Goal: Book appointment/travel/reservation

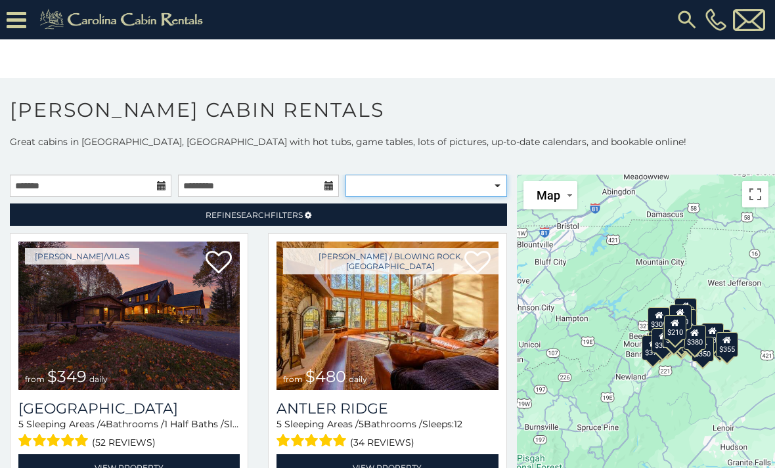
click at [431, 184] on select "**********" at bounding box center [426, 186] width 162 height 22
click at [123, 185] on input "text" at bounding box center [91, 186] width 162 height 22
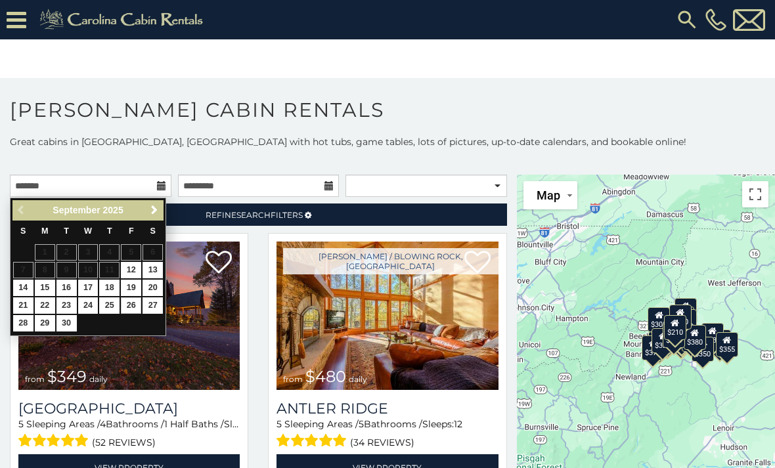
click at [137, 303] on link "26" at bounding box center [131, 305] width 20 height 16
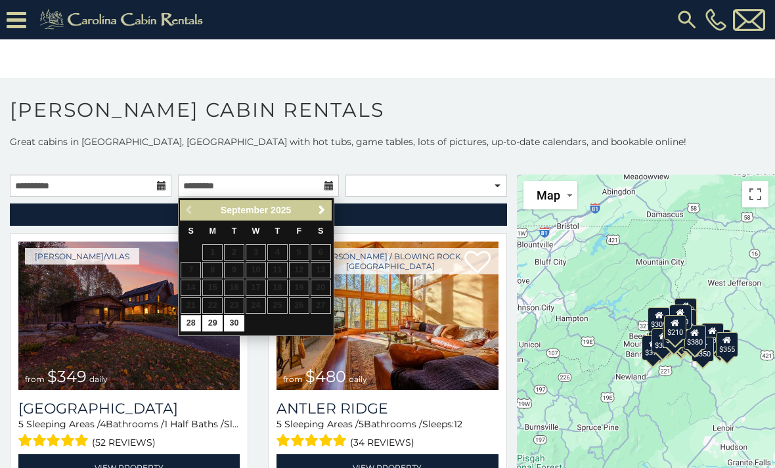
click at [325, 211] on span "Next" at bounding box center [321, 210] width 11 height 11
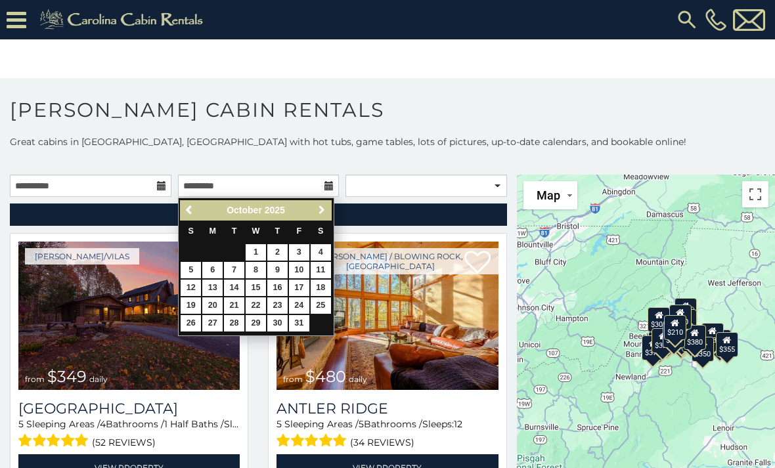
click at [319, 208] on span "Next" at bounding box center [321, 210] width 11 height 11
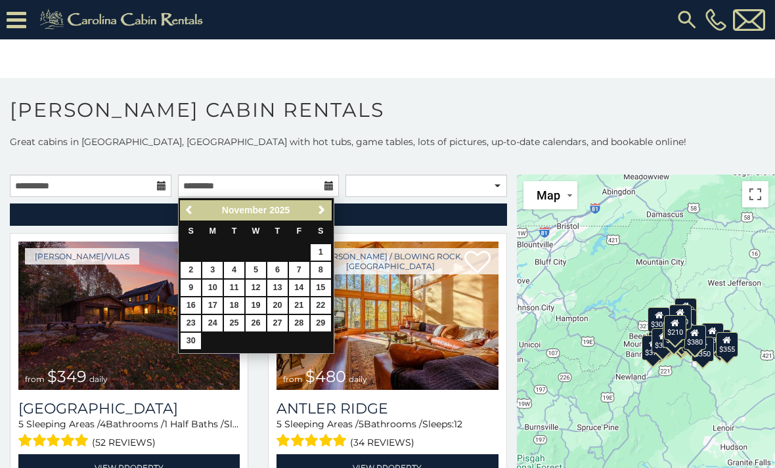
click at [318, 211] on span "Next" at bounding box center [321, 210] width 11 height 11
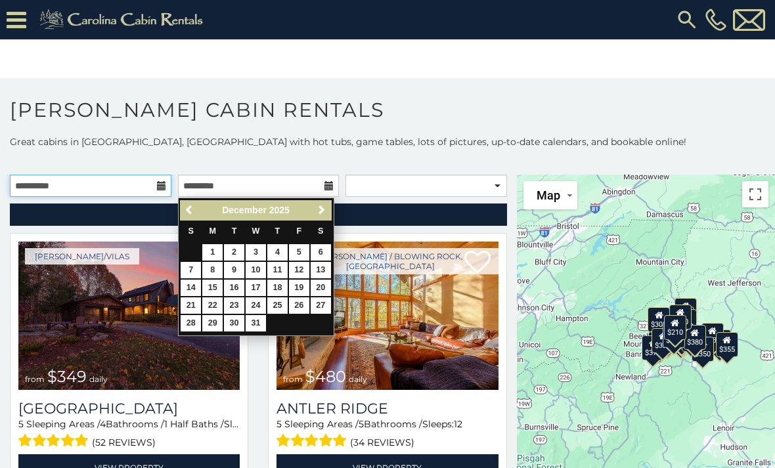
click at [154, 186] on input "**********" at bounding box center [91, 186] width 162 height 22
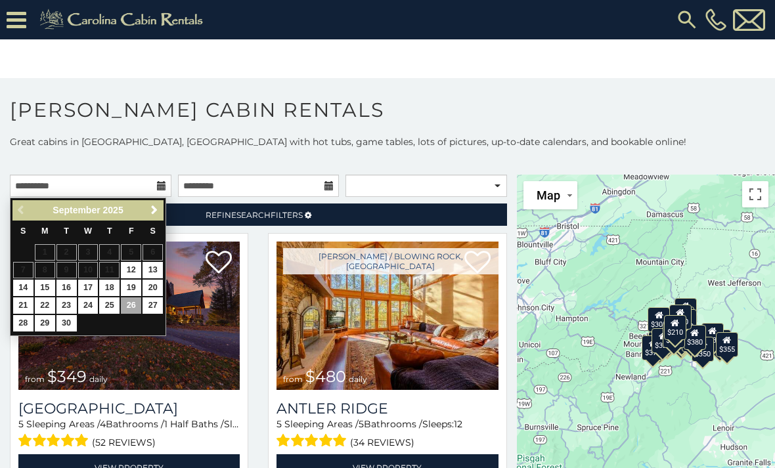
click at [153, 209] on span "Next" at bounding box center [154, 210] width 11 height 11
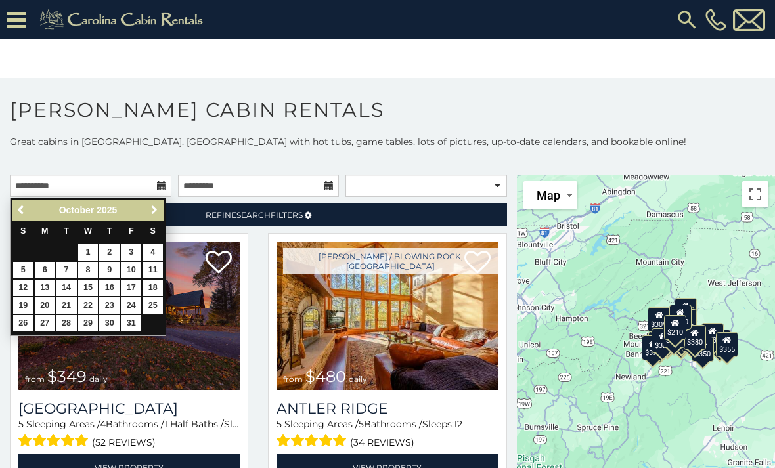
click at [152, 208] on span "Next" at bounding box center [154, 210] width 11 height 11
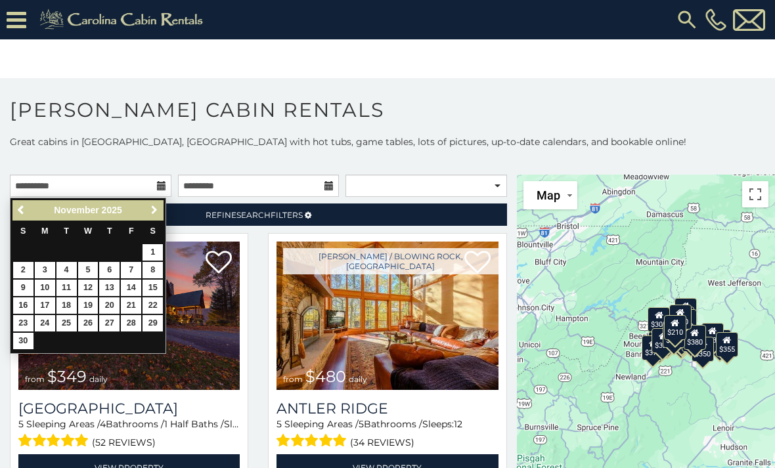
click at [149, 206] on span "Next" at bounding box center [154, 210] width 11 height 11
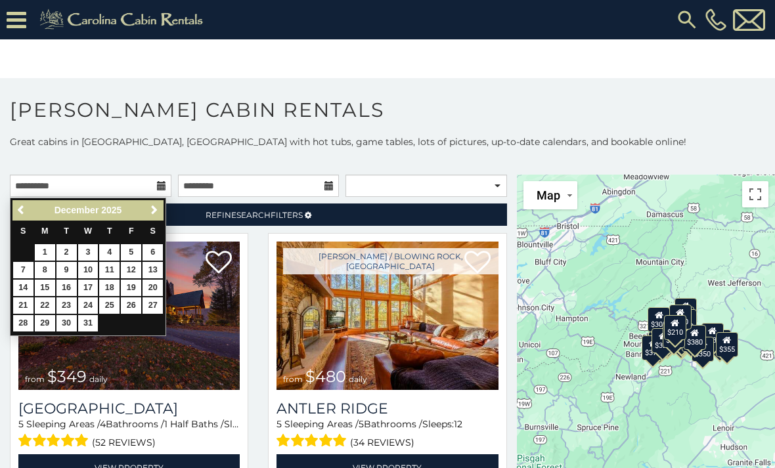
click at [135, 299] on link "26" at bounding box center [131, 305] width 20 height 16
type input "**********"
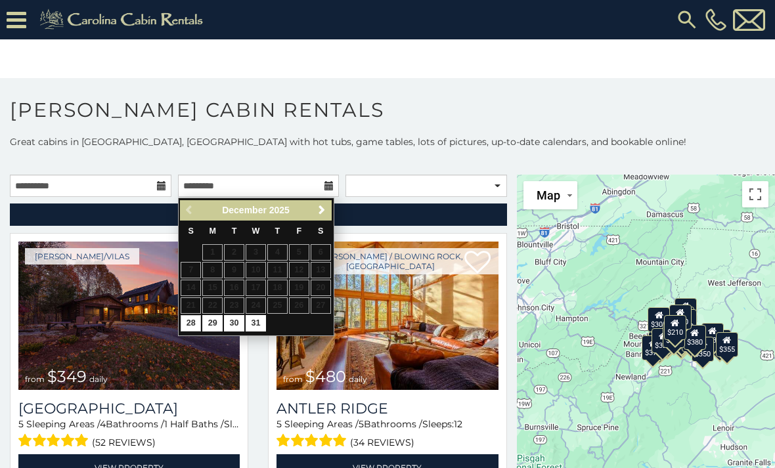
click at [325, 206] on span "Next" at bounding box center [321, 210] width 11 height 11
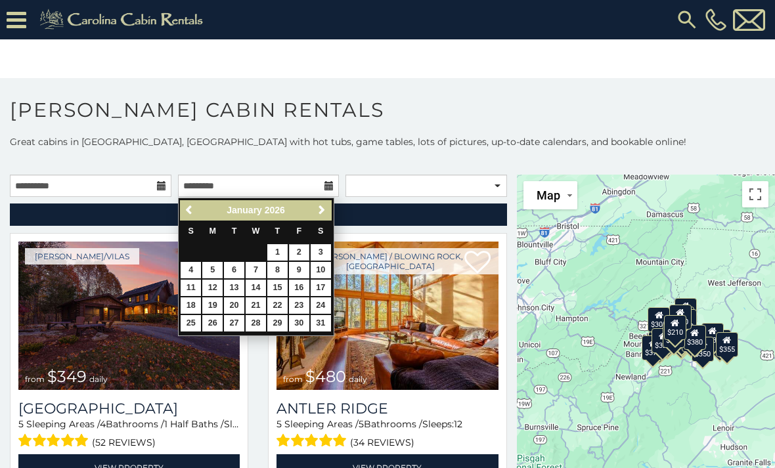
click at [299, 249] on link "2" at bounding box center [299, 252] width 20 height 16
type input "**********"
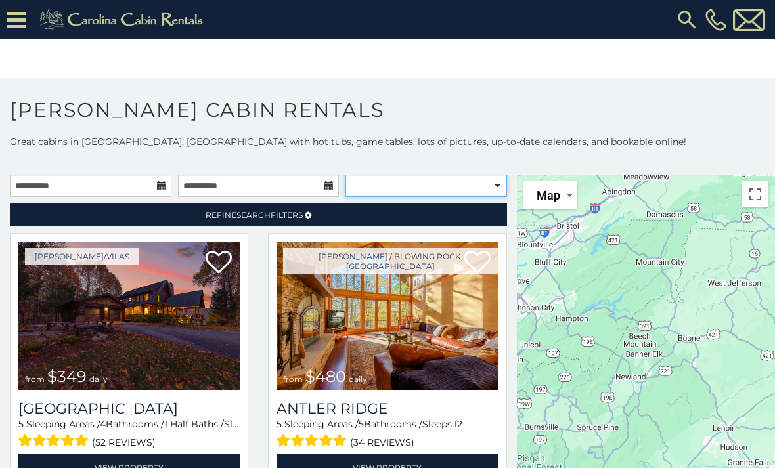
click at [454, 190] on select "**********" at bounding box center [426, 186] width 162 height 22
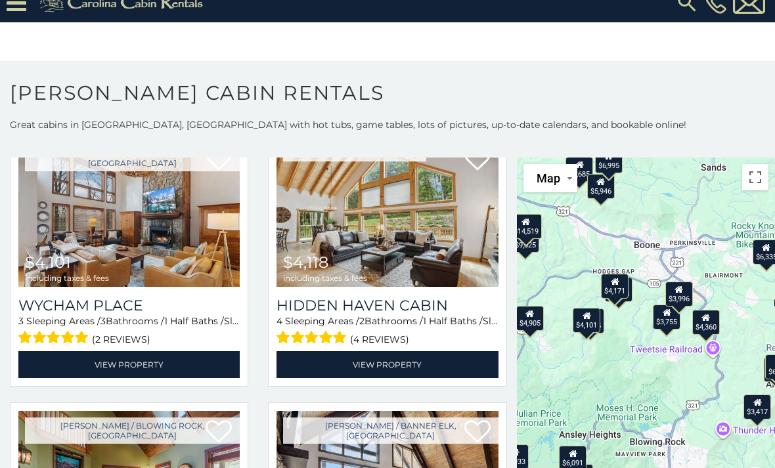
scroll to position [1438, 0]
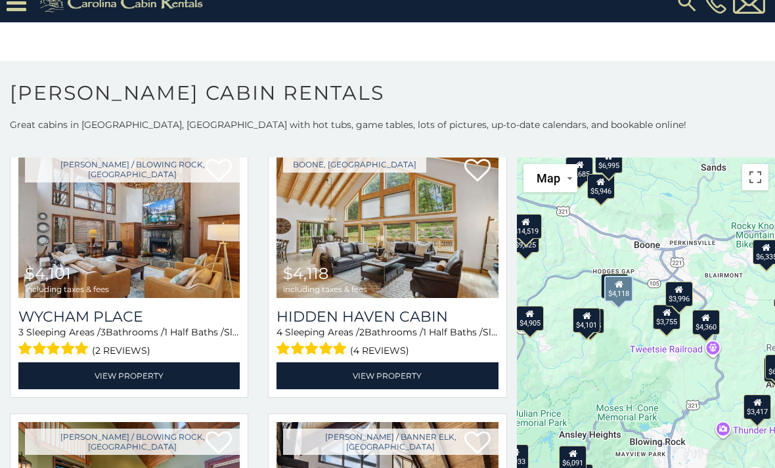
click at [421, 199] on img at bounding box center [386, 224] width 221 height 148
click at [439, 362] on link "View Property" at bounding box center [386, 375] width 221 height 27
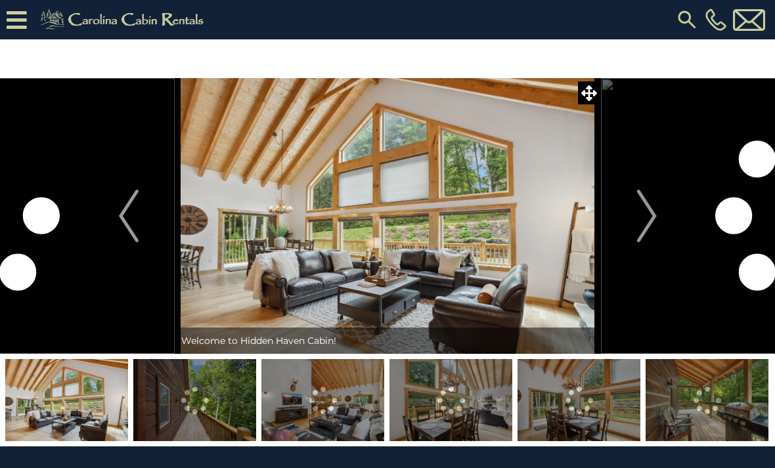
click at [649, 211] on img "Next" at bounding box center [646, 216] width 20 height 53
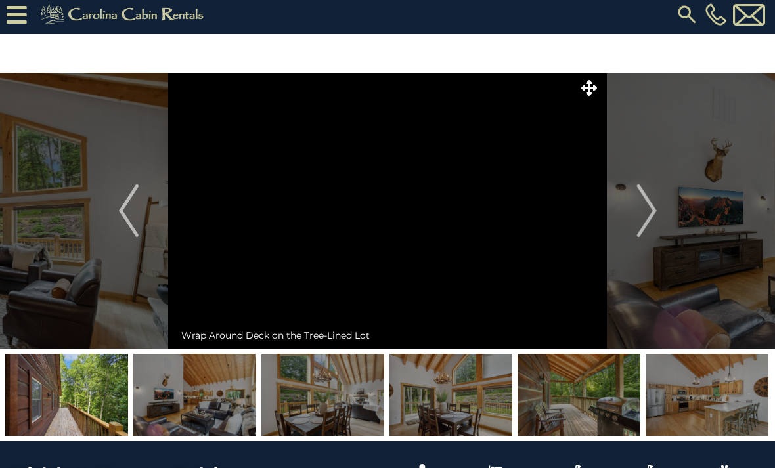
scroll to position [8, 0]
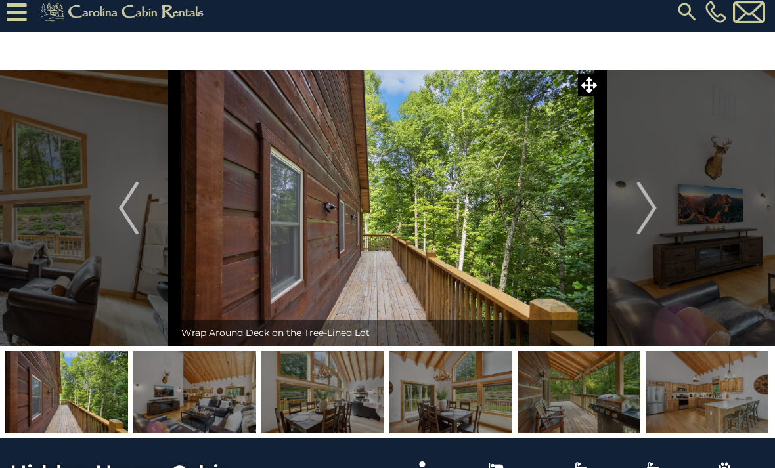
click at [648, 209] on img "Next" at bounding box center [646, 208] width 20 height 53
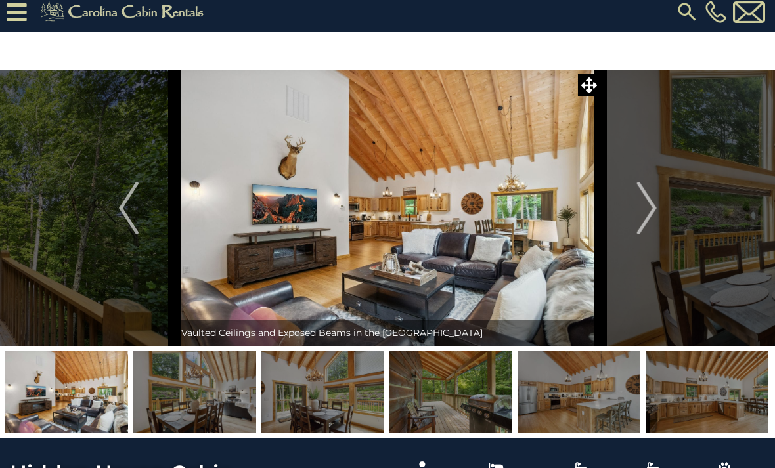
click at [650, 210] on img "Next" at bounding box center [646, 208] width 20 height 53
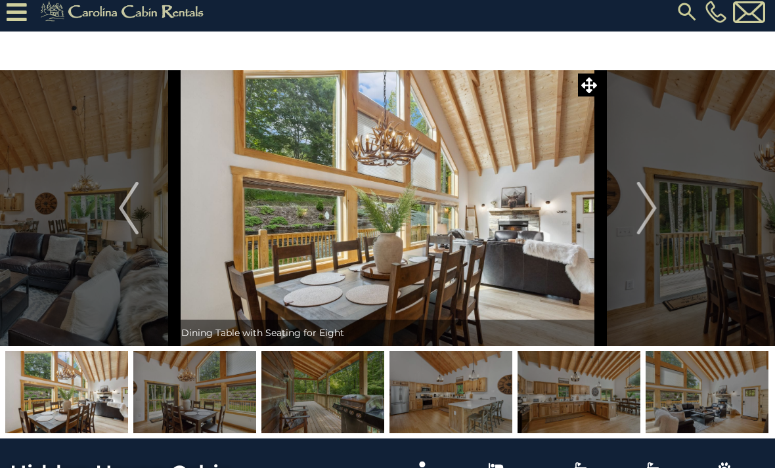
click at [649, 214] on img "Next" at bounding box center [646, 208] width 20 height 53
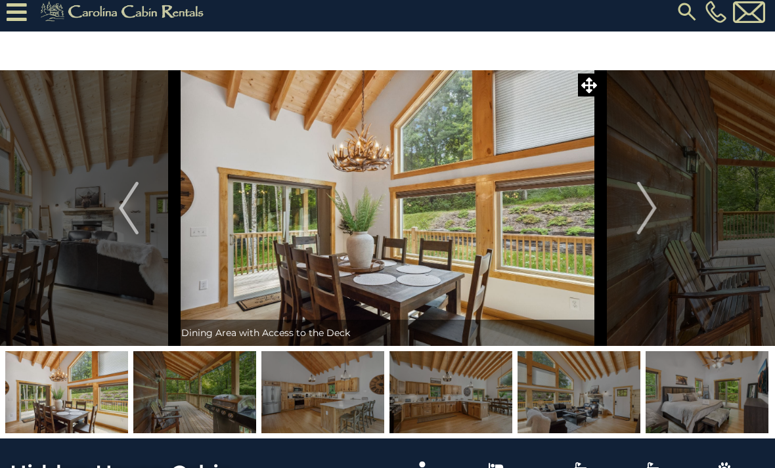
click at [647, 213] on img "Next" at bounding box center [646, 208] width 20 height 53
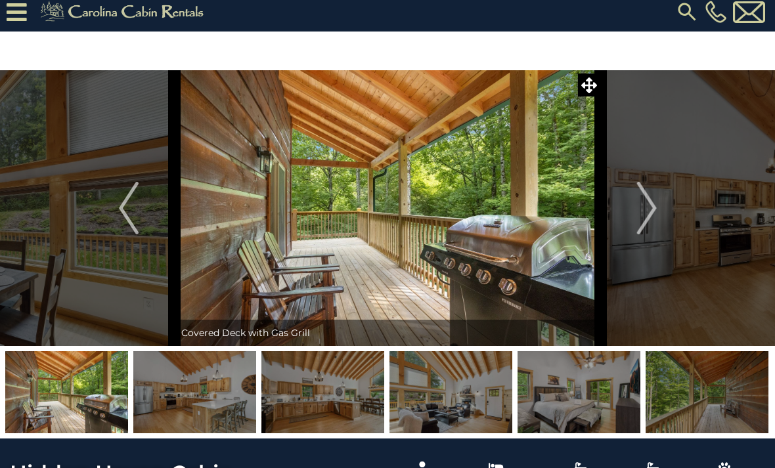
click at [647, 208] on img "Next" at bounding box center [646, 208] width 20 height 53
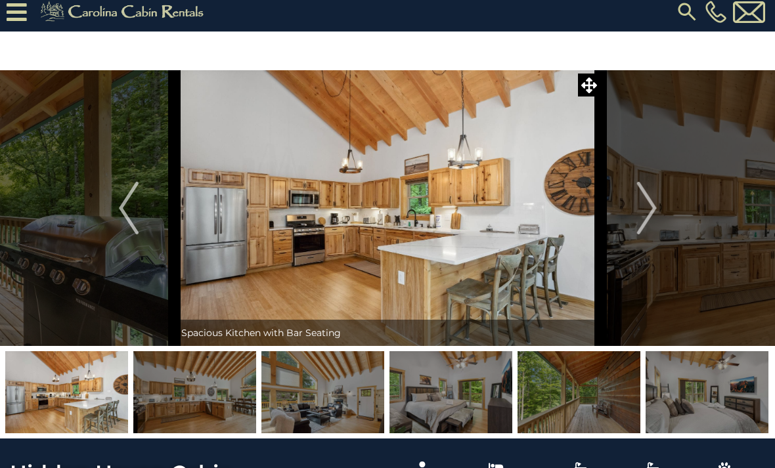
click at [655, 199] on img "Next" at bounding box center [646, 208] width 20 height 53
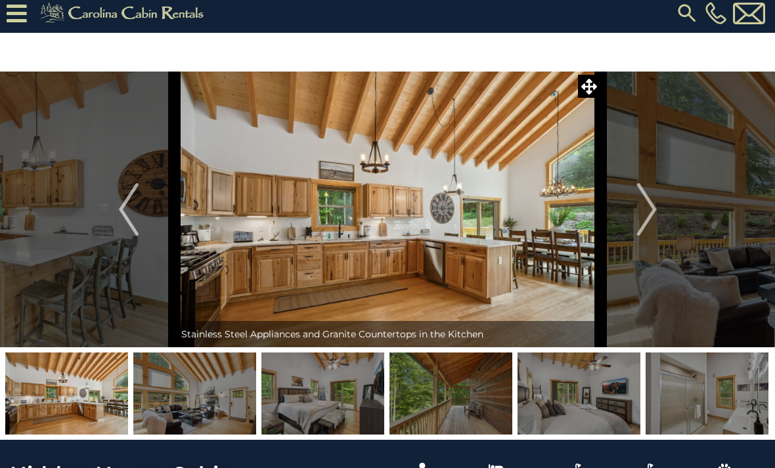
scroll to position [5, 0]
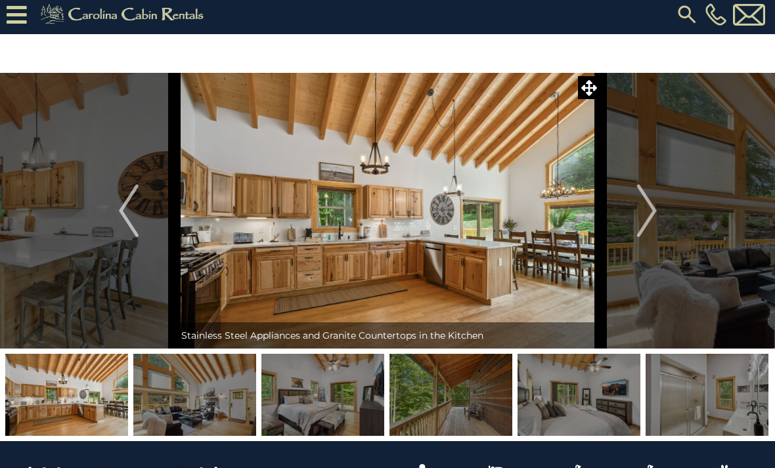
click at [649, 201] on img "Next" at bounding box center [646, 210] width 20 height 53
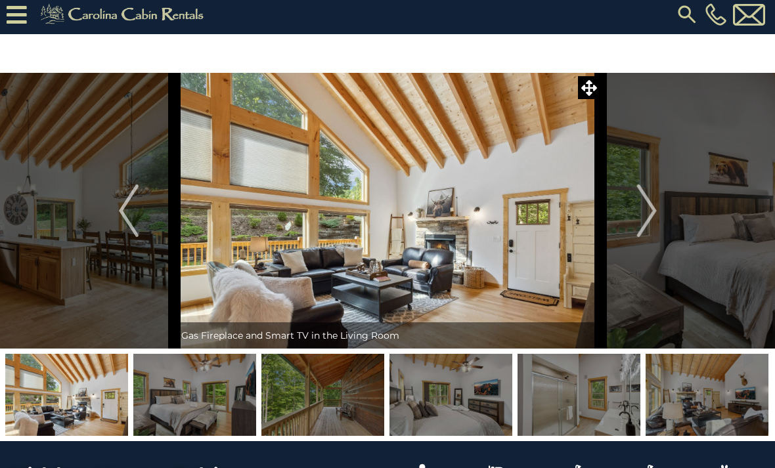
click at [647, 219] on img "Next" at bounding box center [646, 210] width 20 height 53
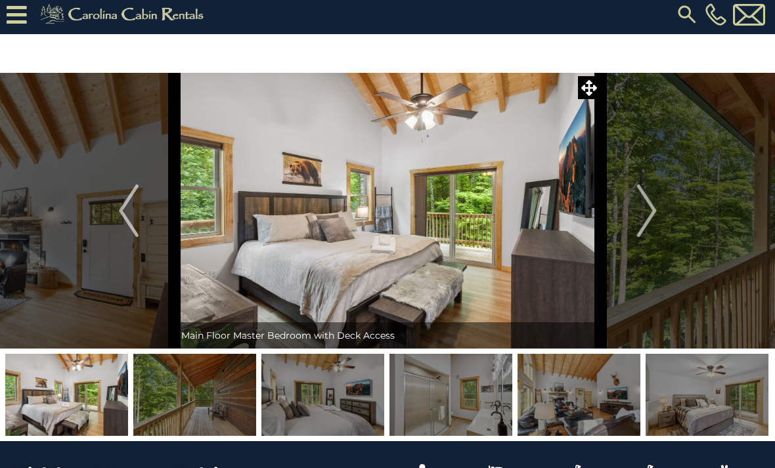
click at [647, 206] on img "Next" at bounding box center [646, 210] width 20 height 53
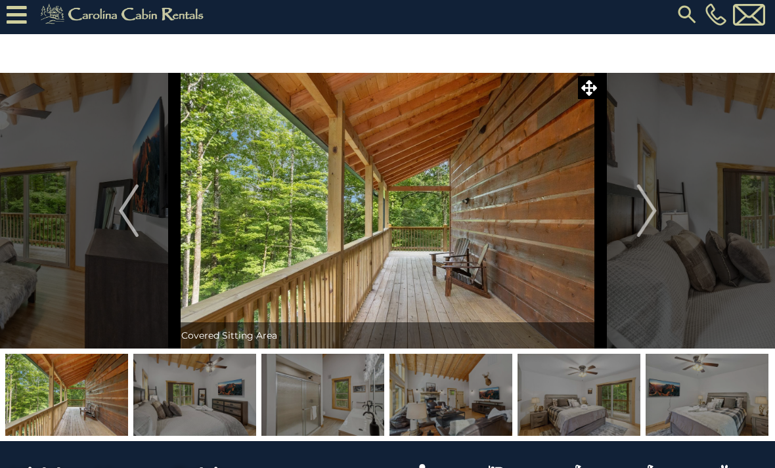
click at [645, 198] on img "Next" at bounding box center [646, 210] width 20 height 53
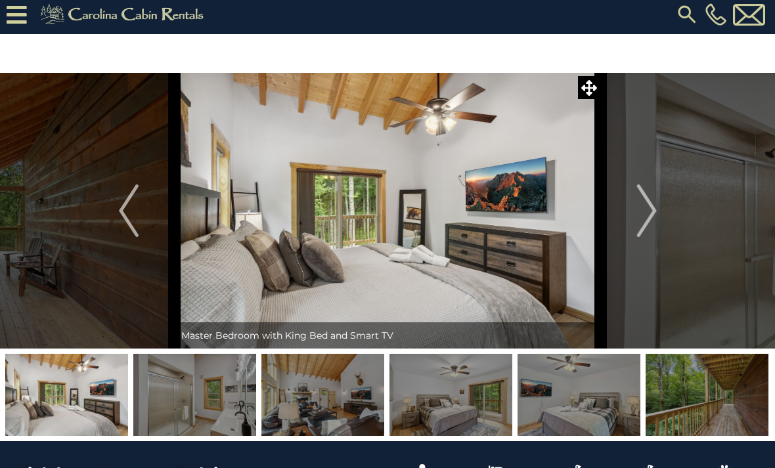
click at [647, 221] on img "Next" at bounding box center [646, 210] width 20 height 53
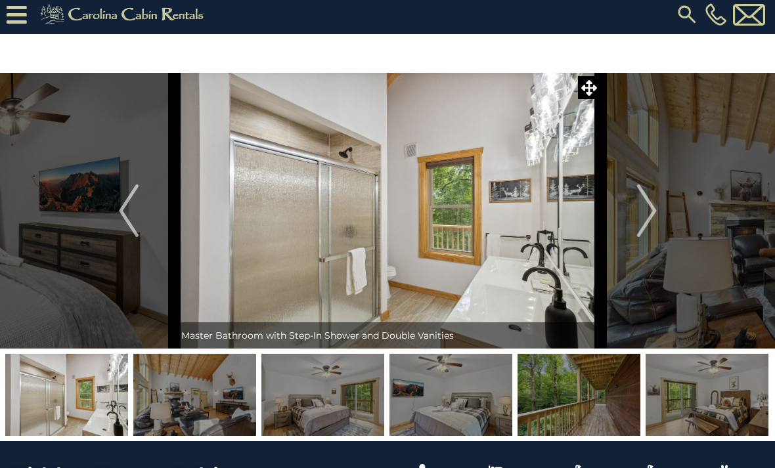
click at [647, 216] on img "Next" at bounding box center [646, 210] width 20 height 53
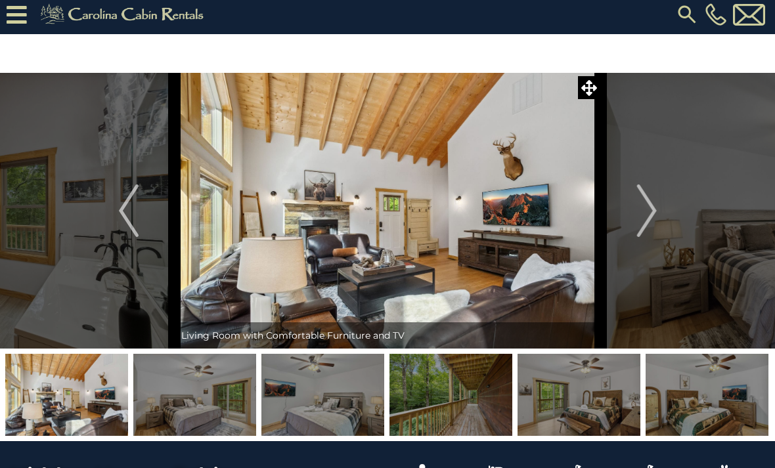
click at [643, 209] on img "Next" at bounding box center [646, 210] width 20 height 53
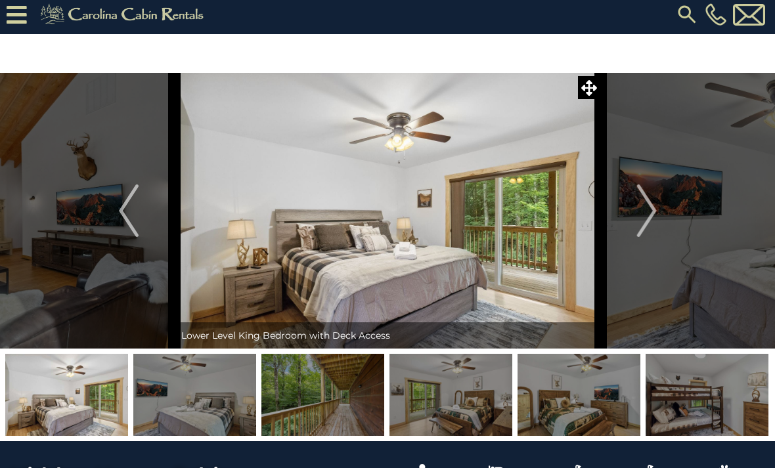
click at [647, 223] on img "Next" at bounding box center [646, 210] width 20 height 53
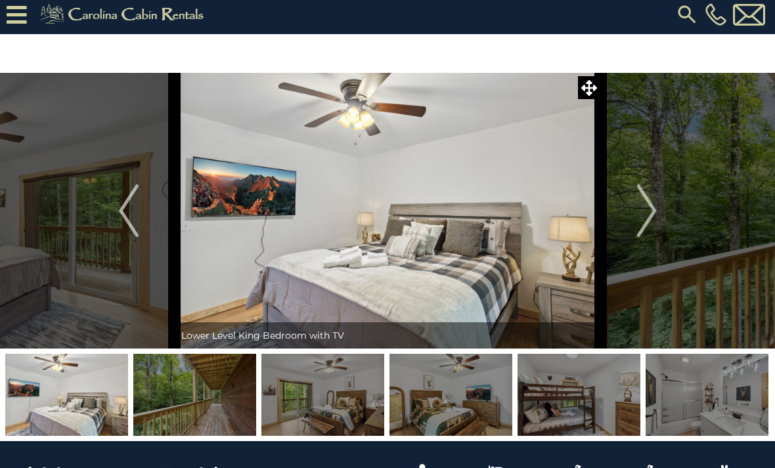
click at [648, 213] on img "Next" at bounding box center [646, 210] width 20 height 53
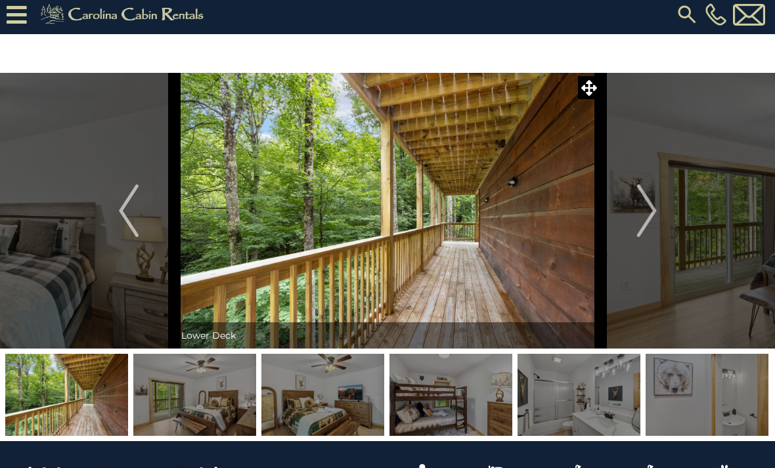
click at [645, 213] on img "Next" at bounding box center [646, 210] width 20 height 53
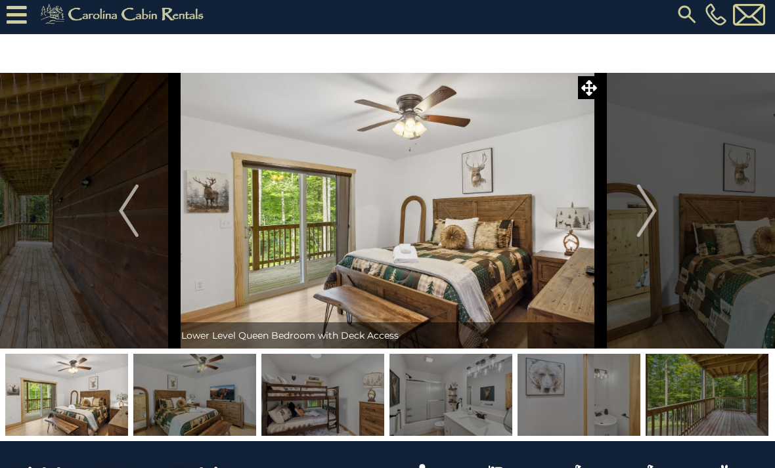
click at [654, 215] on img "Next" at bounding box center [646, 210] width 20 height 53
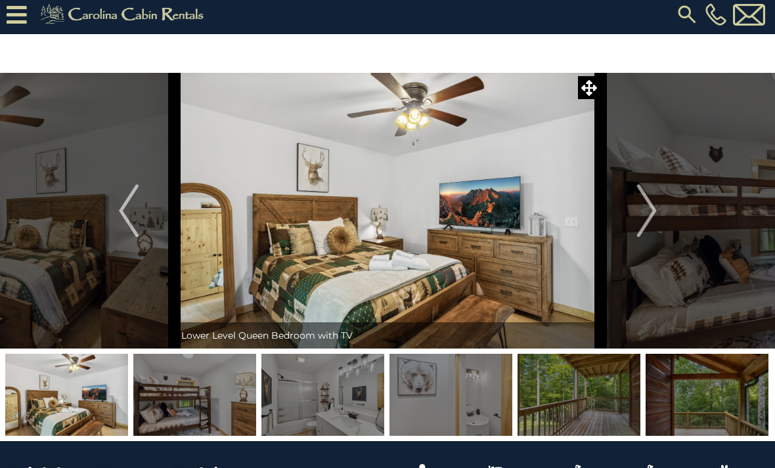
click at [641, 222] on img "Next" at bounding box center [646, 210] width 20 height 53
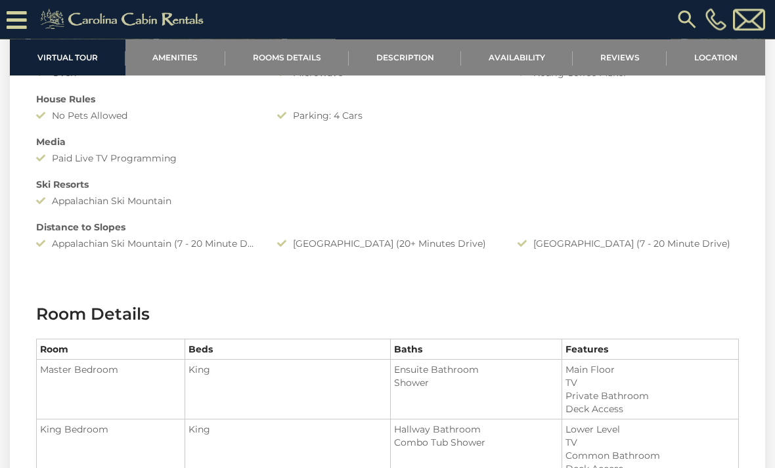
scroll to position [1117, 0]
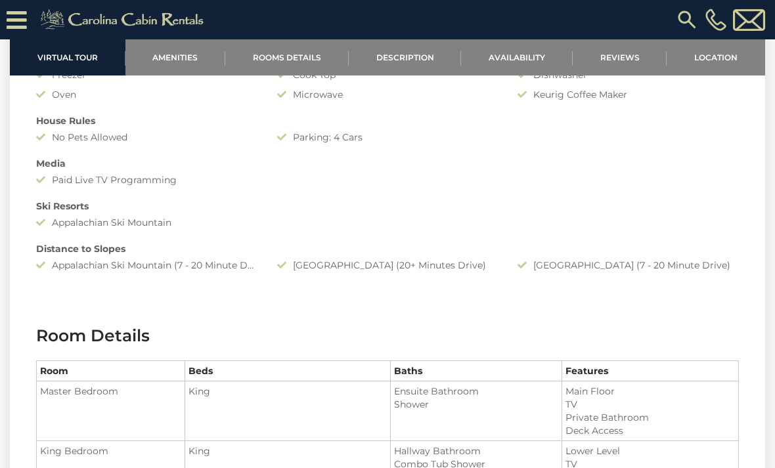
click at [173, 62] on link "Amenities" at bounding box center [175, 57] width 100 height 36
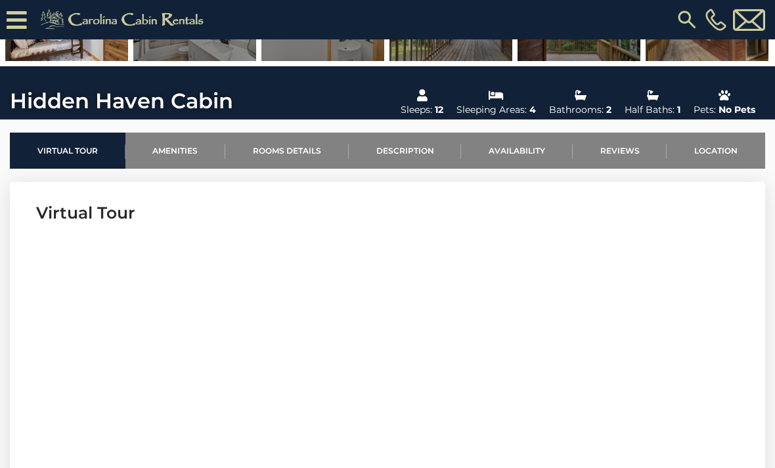
scroll to position [0, 0]
